Goal: Use online tool/utility: Utilize a website feature to perform a specific function

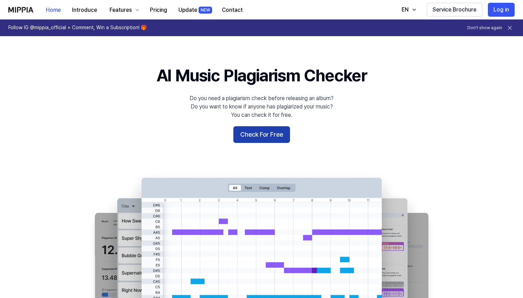
click at [264, 139] on button "Check For Free" at bounding box center [261, 134] width 57 height 17
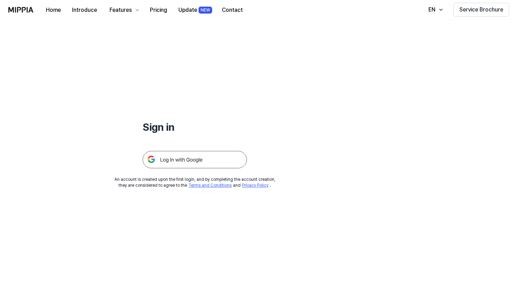
click at [205, 163] on img at bounding box center [194, 159] width 104 height 17
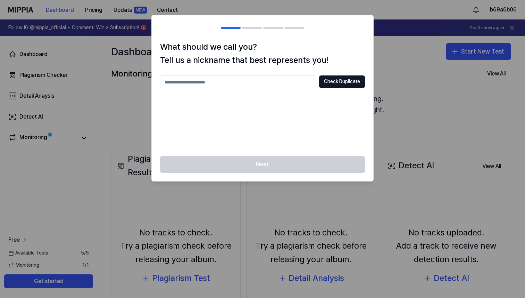
click at [246, 80] on input "text" at bounding box center [238, 82] width 156 height 14
click at [354, 83] on button "Check Duplicate" at bounding box center [342, 81] width 46 height 13
click at [284, 85] on input "****" at bounding box center [238, 82] width 156 height 14
type input "*"
type input "**********"
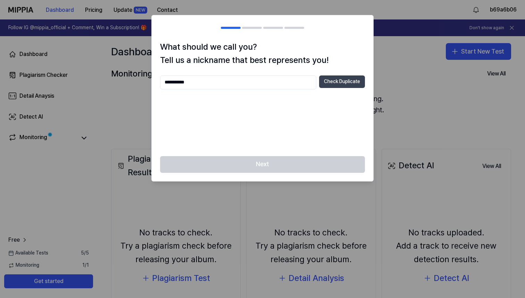
click at [353, 76] on button "Check Duplicate" at bounding box center [342, 81] width 46 height 13
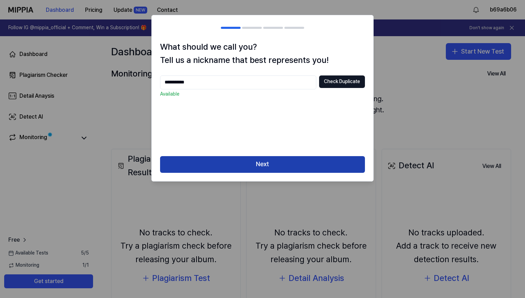
click at [249, 171] on button "Next" at bounding box center [262, 164] width 205 height 17
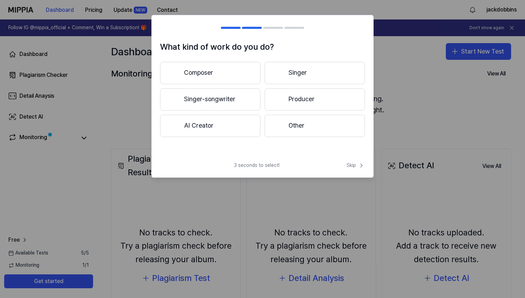
click at [236, 73] on button "Composer" at bounding box center [210, 73] width 100 height 22
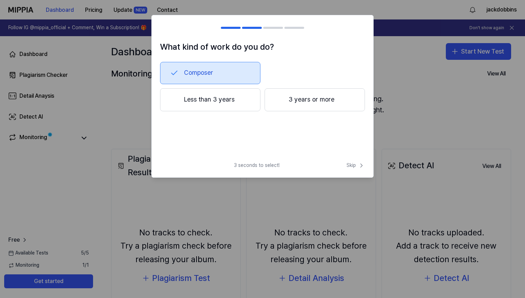
click at [239, 98] on button "Less than 3 years" at bounding box center [210, 99] width 100 height 23
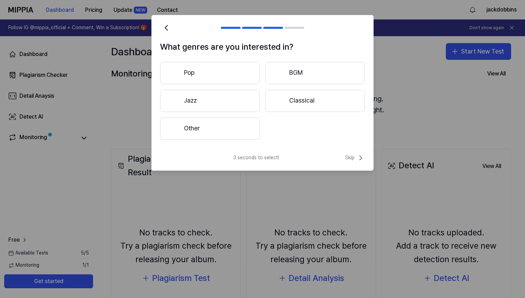
click at [246, 75] on button "Pop" at bounding box center [210, 73] width 100 height 22
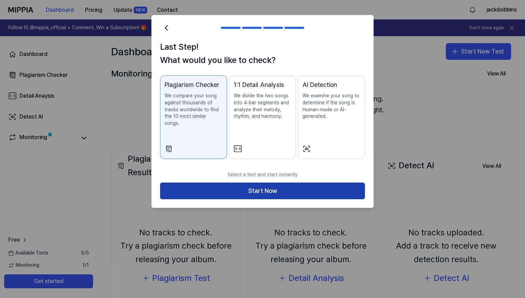
click at [214, 183] on button "Start Now" at bounding box center [262, 190] width 205 height 17
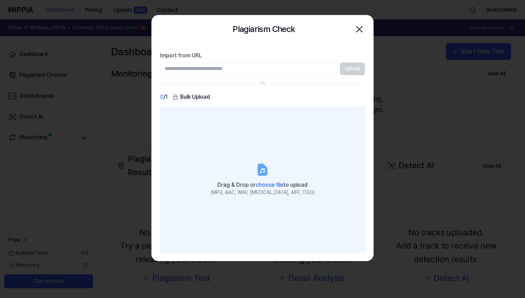
click at [259, 183] on span "choose file" at bounding box center [270, 184] width 28 height 7
click at [0, 0] on input "Drag & Drop or choose file to upload (MP3, AAC, WAV, FLAC, AIFF, OGG)" at bounding box center [0, 0] width 0 height 0
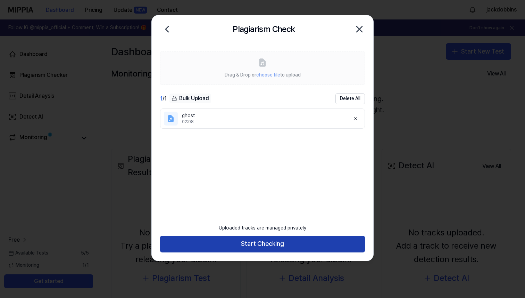
click at [270, 239] on button "Start Checking" at bounding box center [262, 244] width 205 height 17
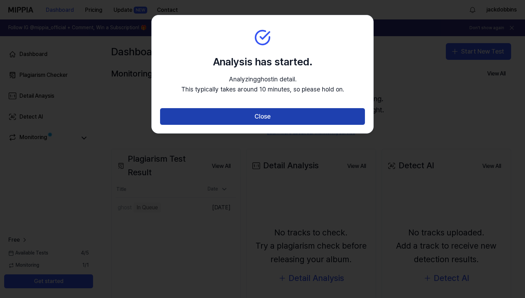
click at [285, 120] on button "Close" at bounding box center [262, 116] width 205 height 17
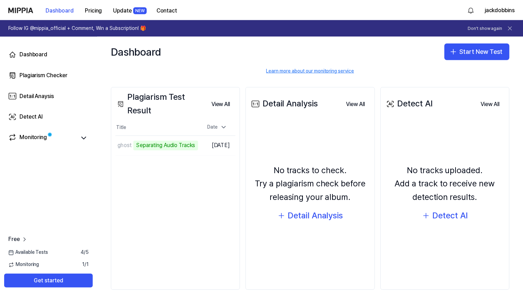
scroll to position [68, 0]
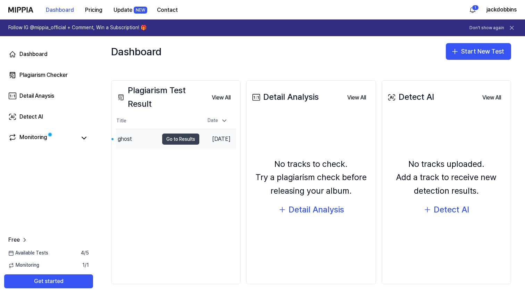
click at [174, 140] on button "Go to Results" at bounding box center [180, 138] width 37 height 11
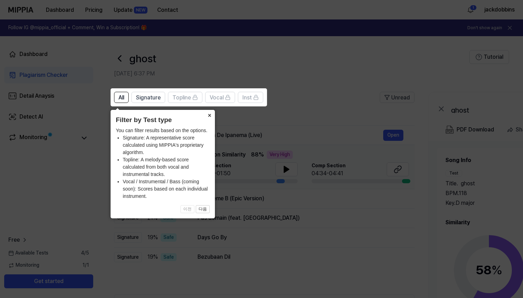
click at [209, 114] on button "×" at bounding box center [209, 115] width 11 height 10
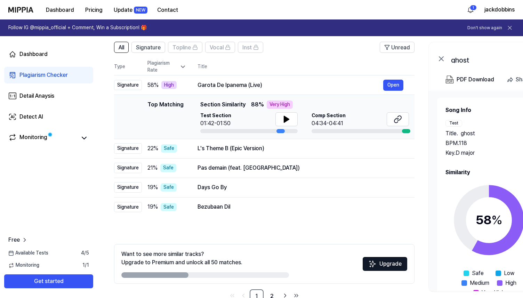
scroll to position [69, 0]
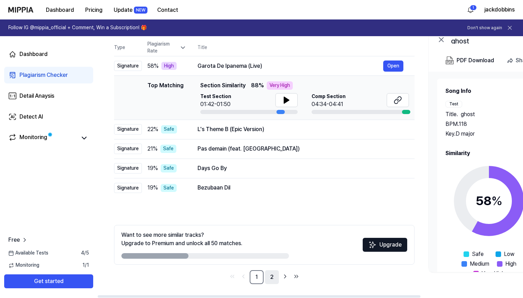
click at [269, 273] on link "2" at bounding box center [272, 277] width 14 height 14
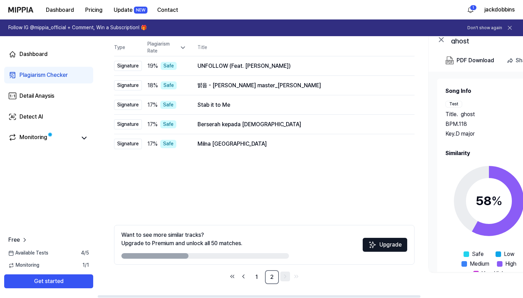
click at [283, 277] on icon "Go to next page" at bounding box center [284, 276] width 7 height 8
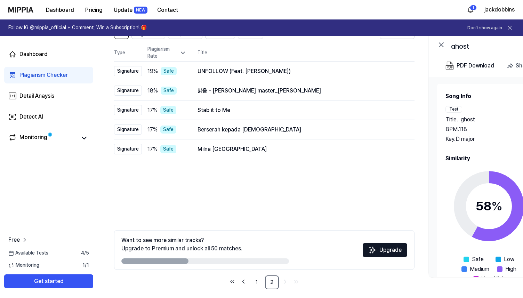
scroll to position [69, 0]
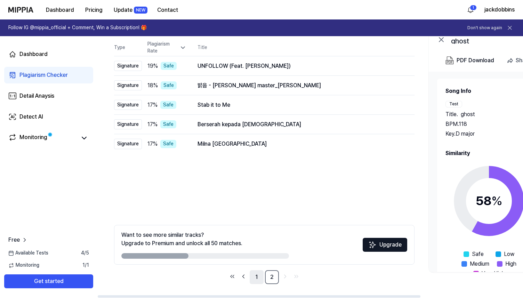
click at [258, 282] on link "1" at bounding box center [256, 277] width 14 height 14
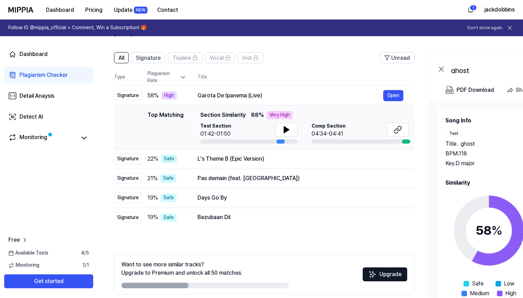
scroll to position [36, 0]
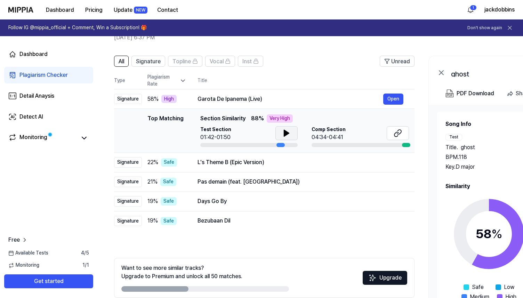
click at [277, 132] on button at bounding box center [286, 133] width 22 height 14
click at [395, 132] on icon at bounding box center [397, 133] width 8 height 8
